Goal: Contribute content: Contribute content

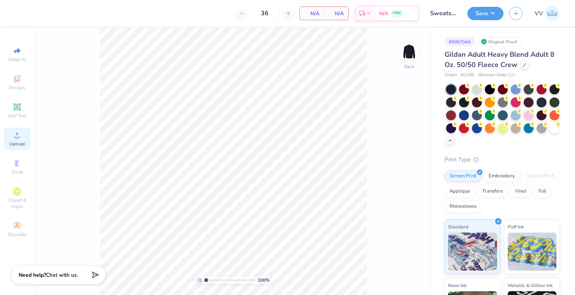
click at [10, 147] on div "Upload" at bounding box center [17, 138] width 27 height 22
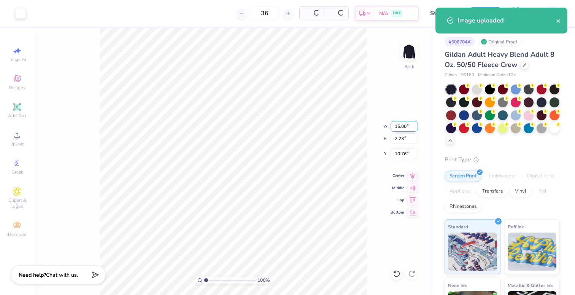
click at [393, 125] on input "15.00" at bounding box center [403, 126] width 27 height 11
type input "12.00"
type input "1.78"
type input "3.00"
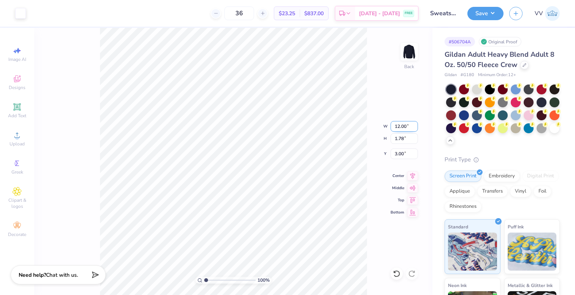
click at [399, 122] on input "12.00" at bounding box center [403, 126] width 27 height 11
type input "12.50"
type input "1.86"
type input "3.00"
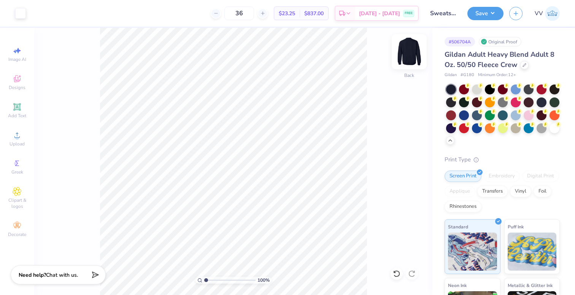
click at [414, 56] on img at bounding box center [409, 51] width 30 height 30
click at [18, 139] on div "Upload" at bounding box center [17, 138] width 27 height 22
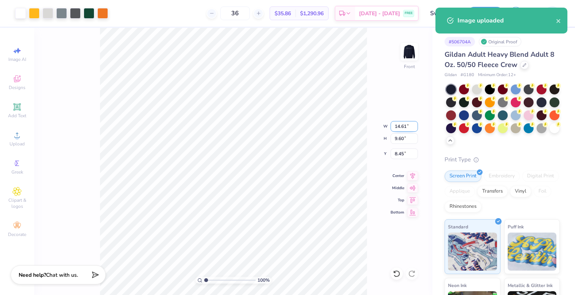
click at [399, 124] on input "14.61" at bounding box center [403, 126] width 27 height 11
type input "12.50"
type input "8.22"
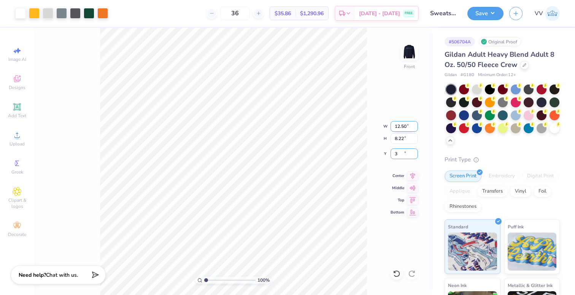
type input "3.00"
click at [488, 15] on button "Save" at bounding box center [485, 12] width 36 height 13
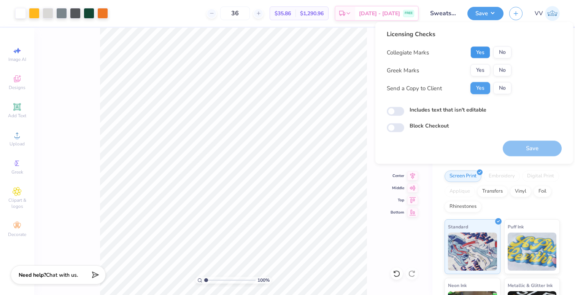
click at [488, 49] on button "Yes" at bounding box center [480, 52] width 20 height 12
click at [501, 67] on button "No" at bounding box center [502, 70] width 18 height 12
click at [398, 114] on input "Includes text that isn't editable" at bounding box center [395, 111] width 17 height 9
checkbox input "true"
click at [531, 151] on button "Save" at bounding box center [531, 149] width 59 height 16
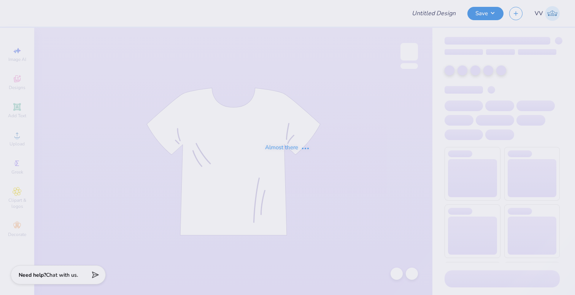
type input "TKE Fall 25"
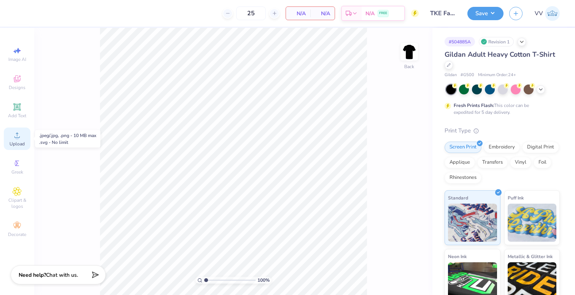
click at [14, 141] on span "Upload" at bounding box center [17, 144] width 15 height 6
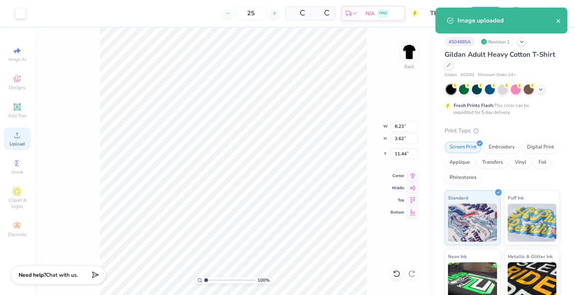
click at [13, 143] on span "Upload" at bounding box center [17, 144] width 15 height 6
type input "1.10"
type input "12.70"
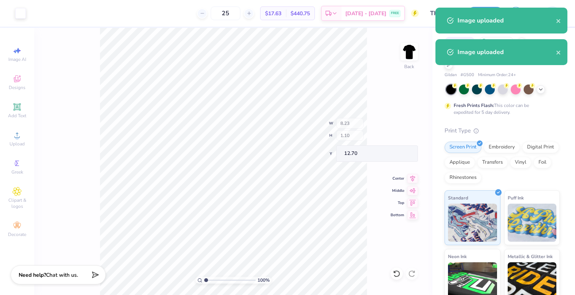
type input "3.62"
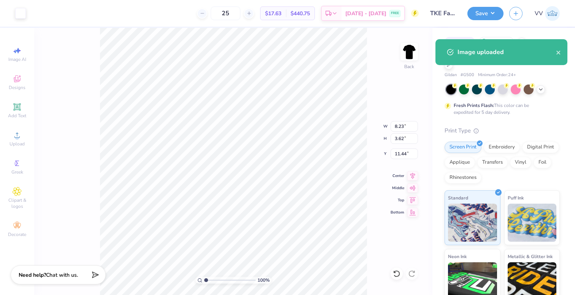
type input "4.67"
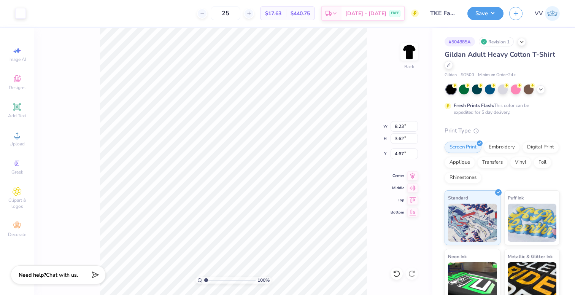
type input "3.44"
type input "1.51"
type input "6.77"
click at [194, 105] on body "Art colors 25 $17.63 Per Item $440.75 Total Est. Delivery [DATE] - [DATE] FREE …" at bounding box center [287, 147] width 575 height 295
type input "3.00"
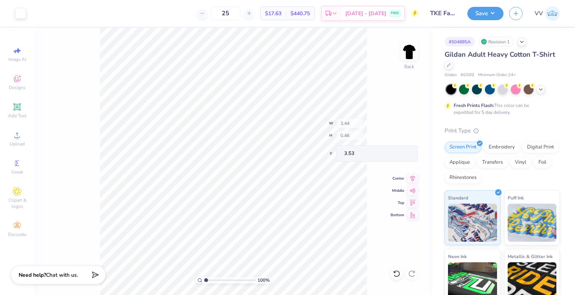
type input "12.97"
type input "1.51"
type input "3.00"
